Goal: Information Seeking & Learning: Learn about a topic

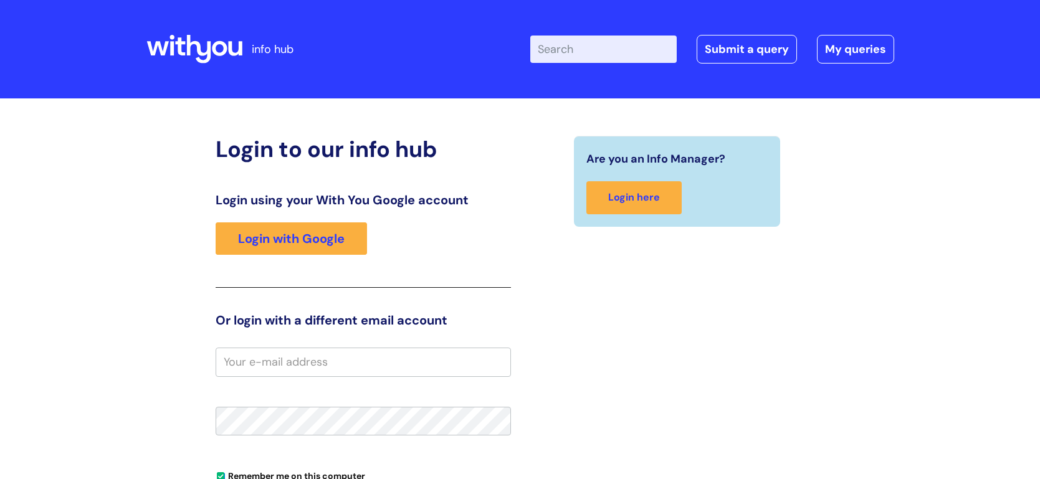
click at [598, 45] on input "Enter your search term here..." at bounding box center [603, 49] width 146 height 27
click at [282, 252] on link "Login with Google" at bounding box center [291, 238] width 151 height 32
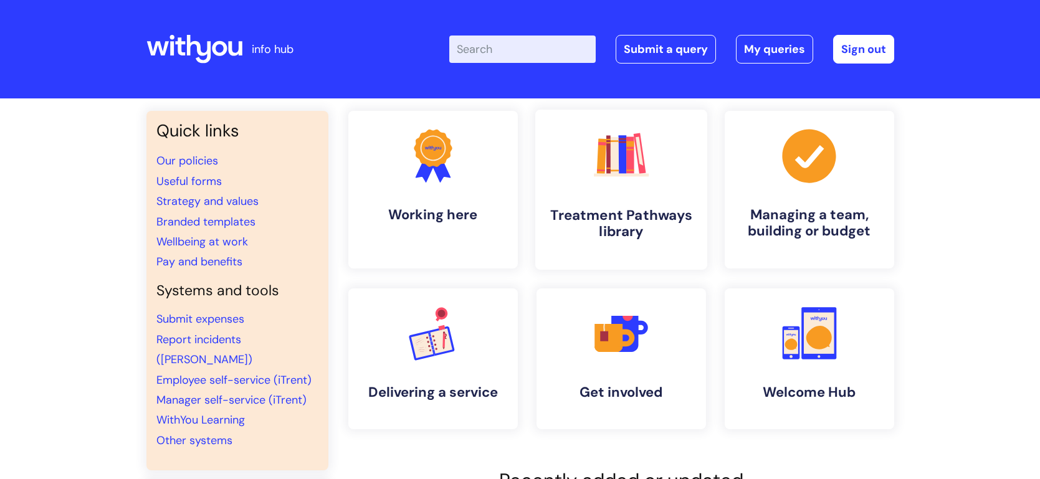
click at [612, 180] on icon ".cls-1{fill:#f89b22;}.cls-1,.cls-2,.cls-3,.cls-4,.cls-5,.cls-6,.cls-7{stroke-wi…" at bounding box center [621, 156] width 62 height 62
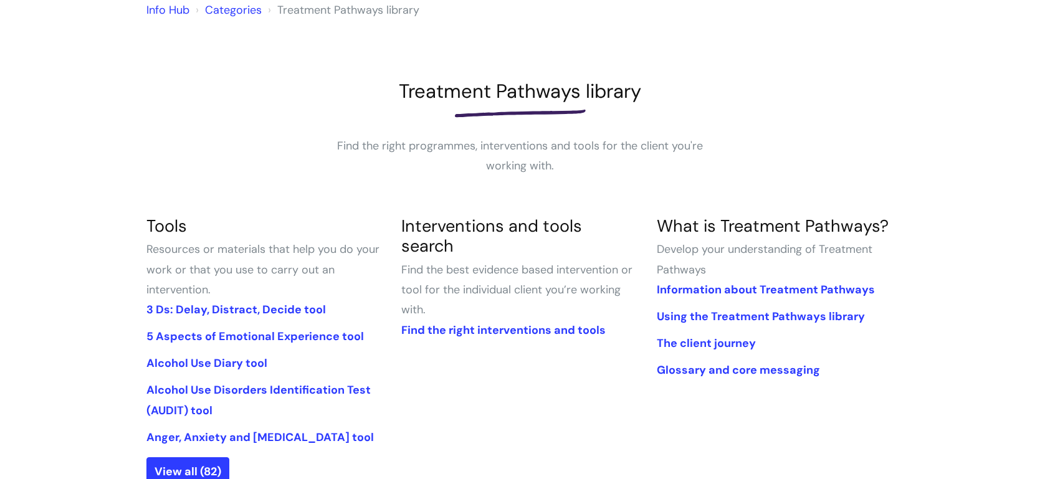
scroll to position [112, 0]
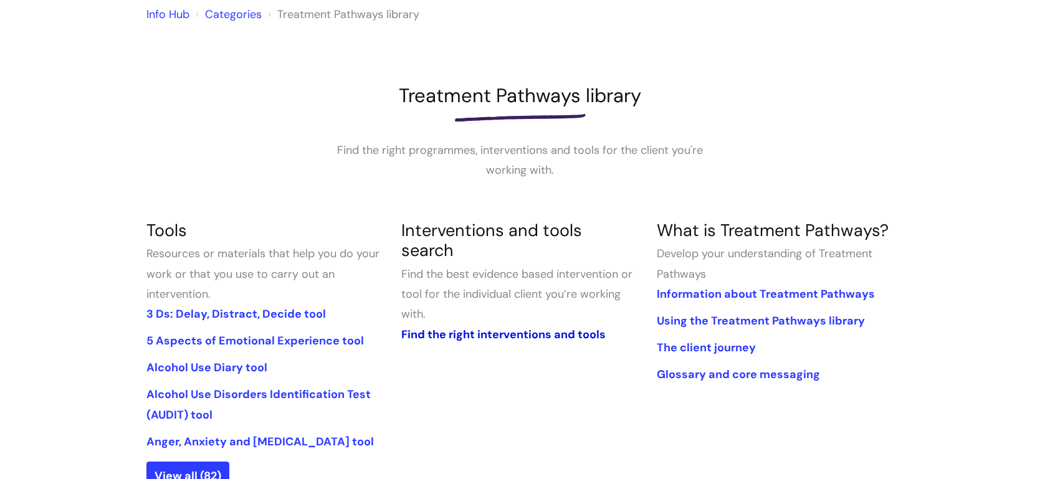
click at [527, 327] on link "Find the right interventions and tools" at bounding box center [503, 334] width 204 height 15
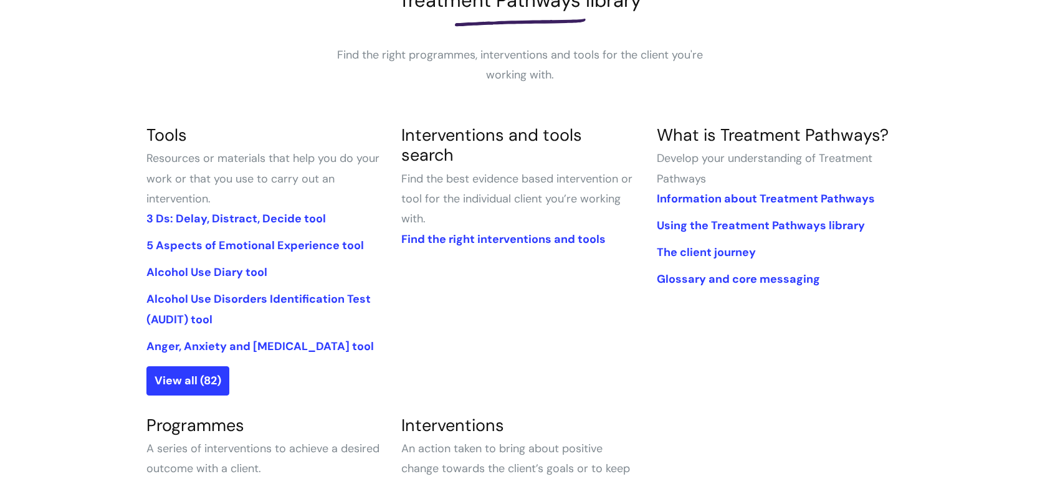
scroll to position [360, 0]
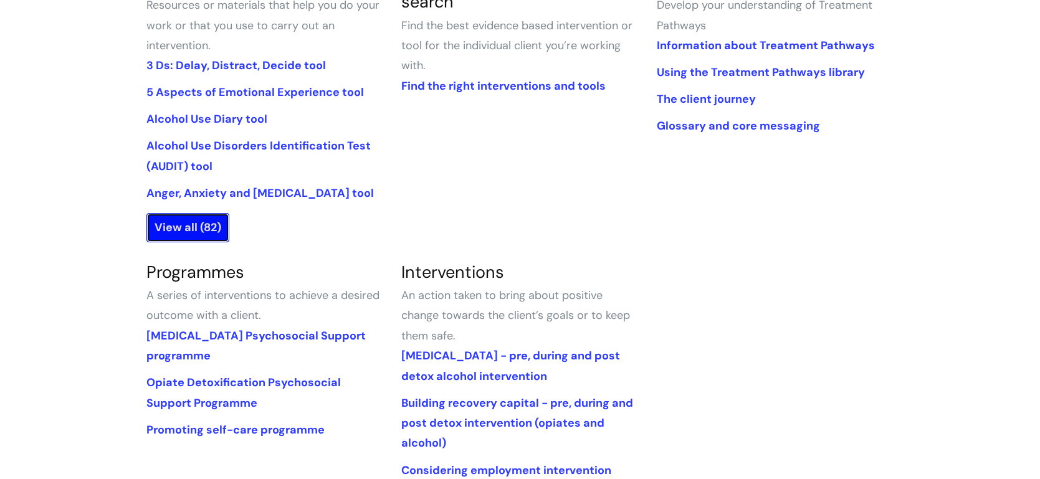
click at [189, 233] on link "View all (82)" at bounding box center [187, 227] width 83 height 29
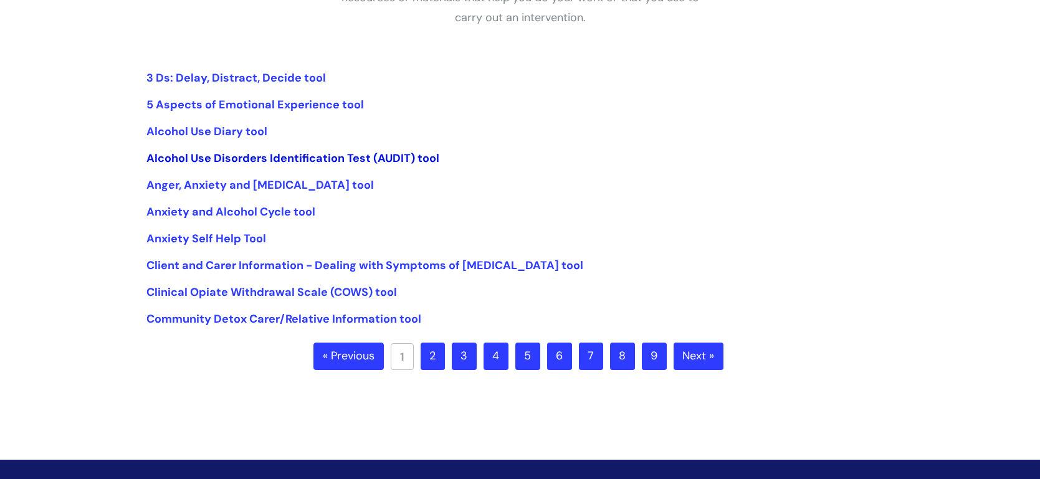
scroll to position [365, 0]
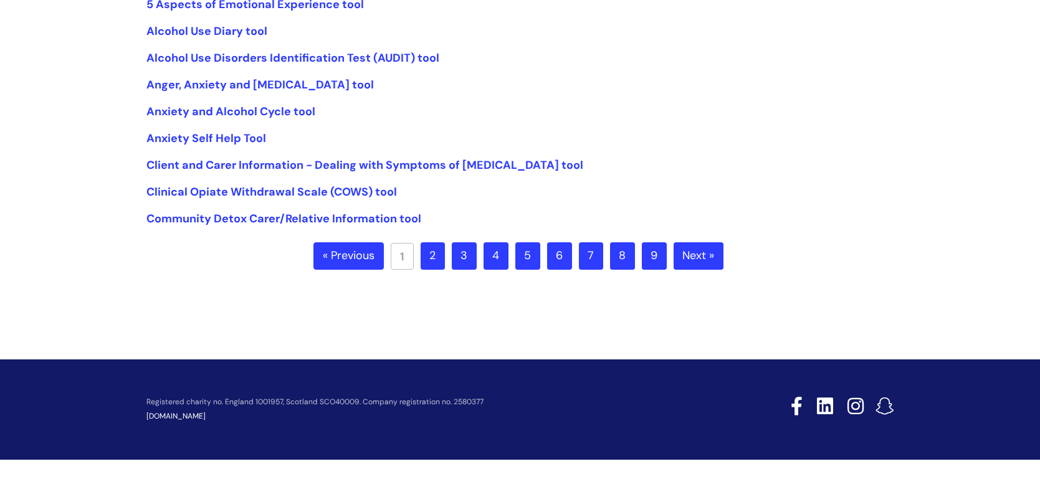
click at [433, 258] on link "2" at bounding box center [433, 255] width 24 height 27
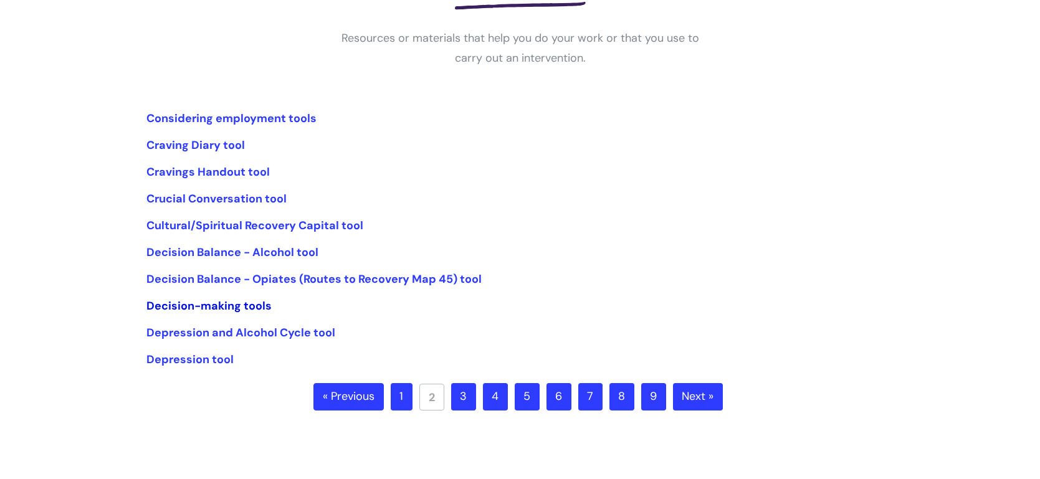
scroll to position [226, 0]
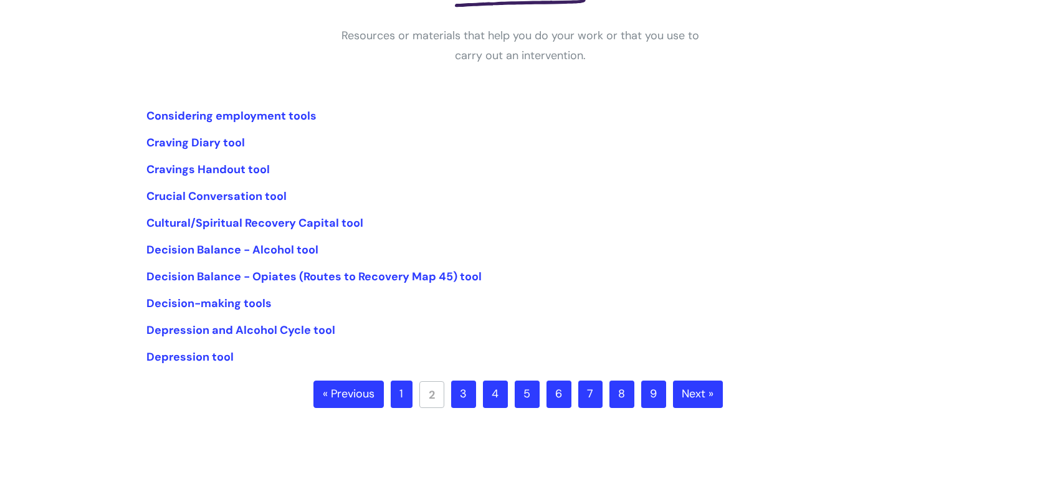
click at [454, 395] on link "3" at bounding box center [463, 394] width 25 height 27
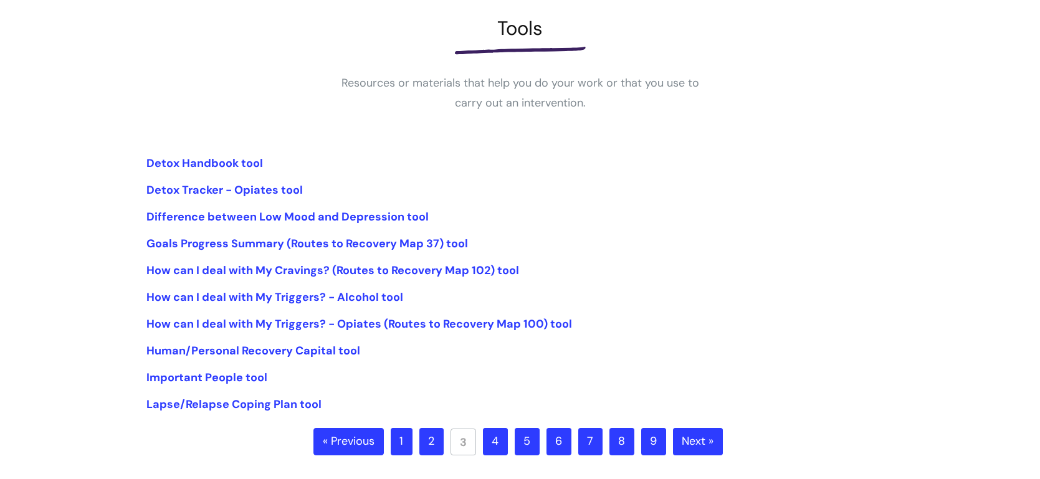
scroll to position [186, 0]
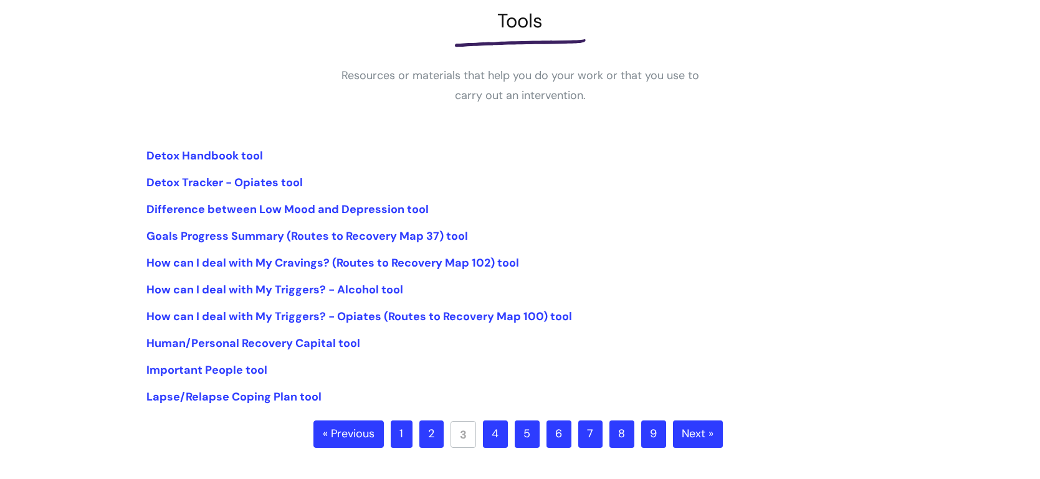
click at [486, 439] on link "4" at bounding box center [495, 434] width 25 height 27
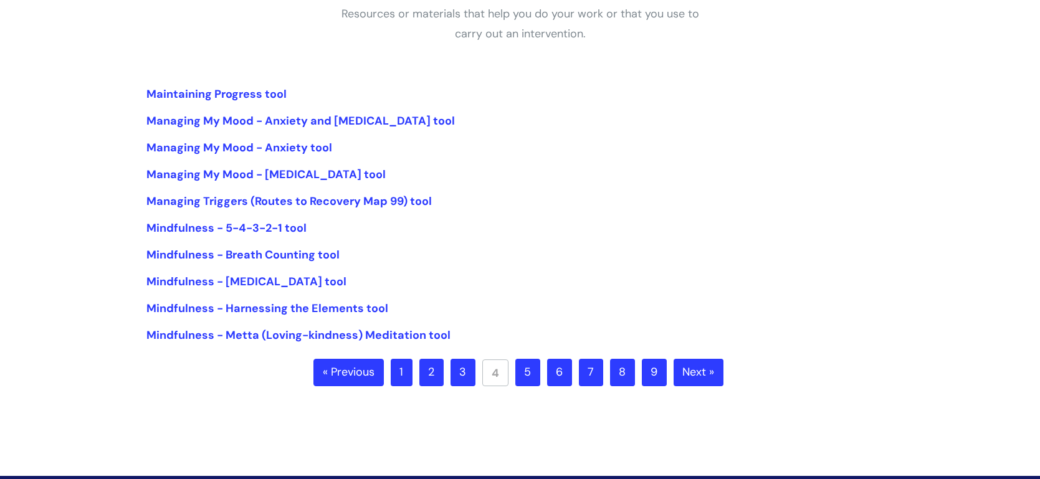
scroll to position [146, 0]
